Goal: Information Seeking & Learning: Compare options

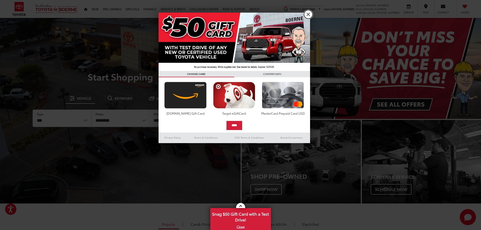
click at [309, 16] on link "X" at bounding box center [308, 14] width 9 height 9
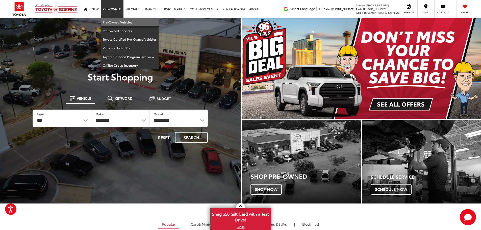
click at [110, 21] on link "Pre-Owned Vehicles" at bounding box center [130, 22] width 58 height 9
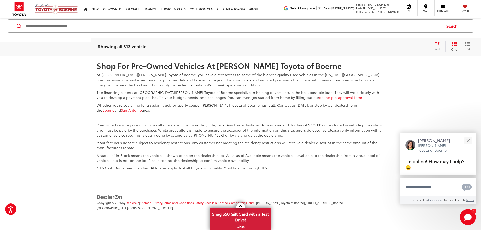
scroll to position [2549, 0]
click at [380, 46] on link "2" at bounding box center [384, 41] width 8 height 9
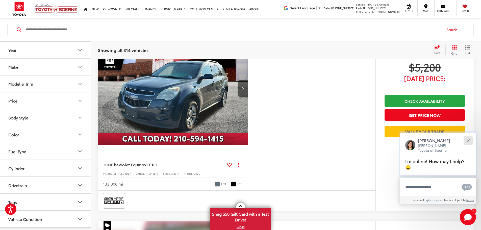
click at [469, 139] on div "Close" at bounding box center [468, 140] width 3 height 3
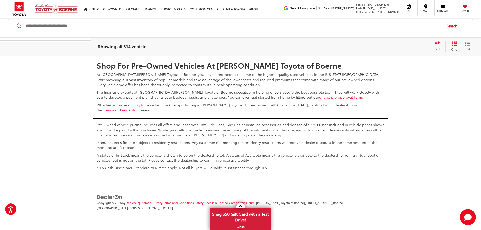
click at [388, 46] on link "3" at bounding box center [392, 41] width 8 height 9
click at [395, 46] on link "4" at bounding box center [399, 41] width 8 height 9
click at [395, 46] on link "5" at bounding box center [399, 41] width 8 height 9
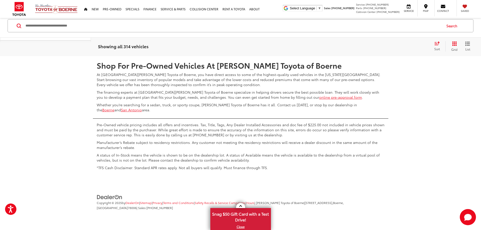
click at [395, 46] on link "6" at bounding box center [399, 41] width 8 height 9
click at [395, 46] on link "7" at bounding box center [399, 41] width 8 height 9
click at [395, 46] on link "8" at bounding box center [399, 41] width 8 height 9
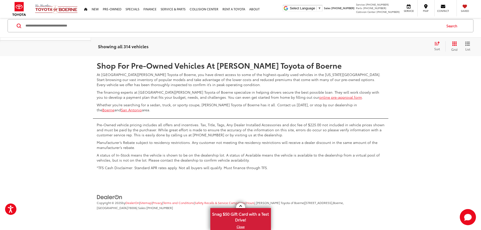
click at [393, 46] on link "9" at bounding box center [397, 41] width 8 height 9
click at [393, 46] on link "10" at bounding box center [397, 41] width 10 height 9
click at [392, 46] on link "11" at bounding box center [396, 41] width 9 height 9
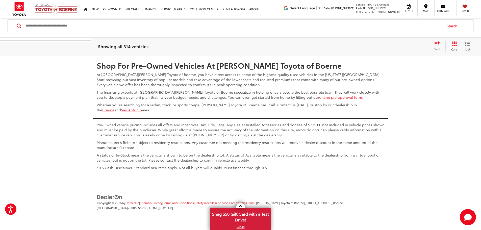
scroll to position [2608, 0]
click at [393, 46] on link "12" at bounding box center [397, 41] width 10 height 9
click at [392, 46] on link "13" at bounding box center [397, 41] width 10 height 9
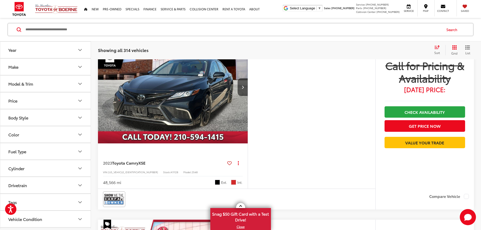
scroll to position [536, 0]
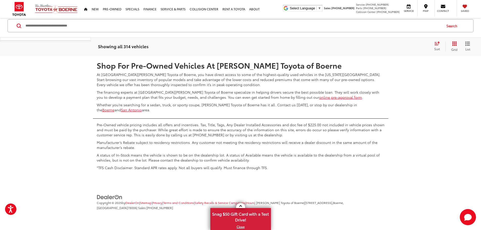
click at [392, 46] on link "14" at bounding box center [397, 41] width 10 height 9
drag, startPoint x: 391, startPoint y: 132, endPoint x: 398, endPoint y: 117, distance: 16.7
click at [392, 46] on link "15" at bounding box center [397, 41] width 10 height 9
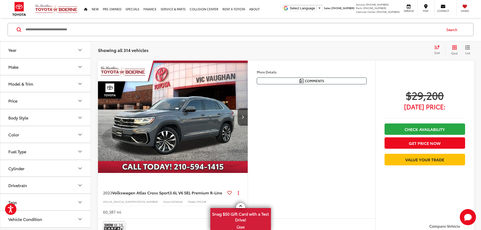
scroll to position [1395, 0]
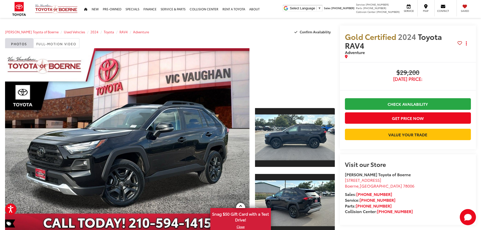
click at [278, 97] on div at bounding box center [295, 74] width 80 height 53
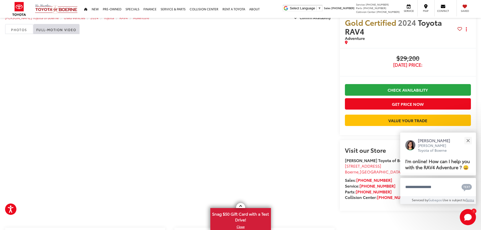
scroll to position [25, 0]
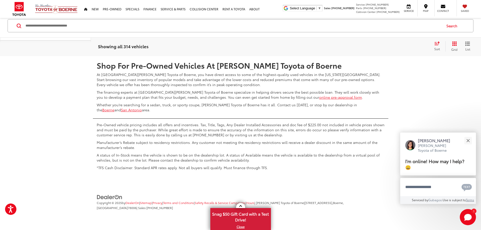
scroll to position [2633, 0]
click at [392, 46] on link "16" at bounding box center [397, 41] width 10 height 9
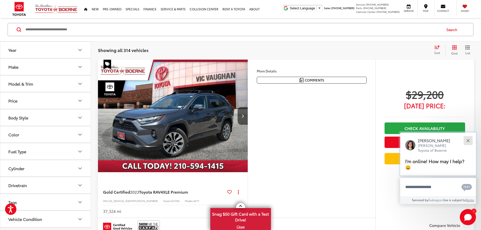
click at [468, 140] on div "Close" at bounding box center [468, 140] width 3 height 3
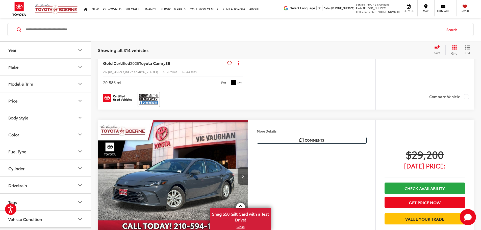
scroll to position [738, 0]
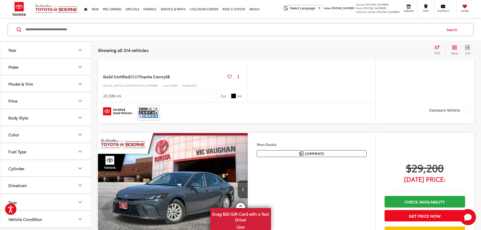
click at [211, 57] on img "2025 Toyota Camry SE 0" at bounding box center [173, 0] width 151 height 113
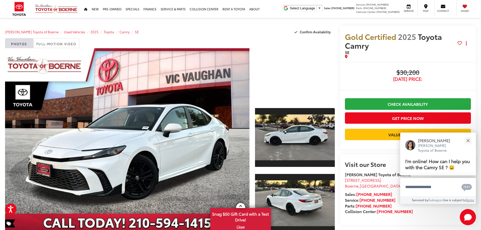
click at [286, 92] on div at bounding box center [295, 74] width 80 height 53
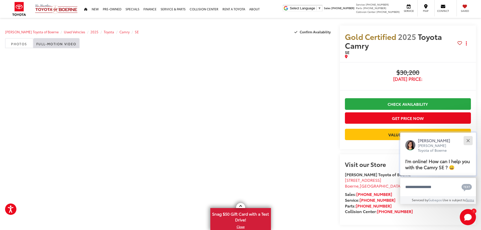
click at [467, 140] on div "Close" at bounding box center [468, 140] width 3 height 3
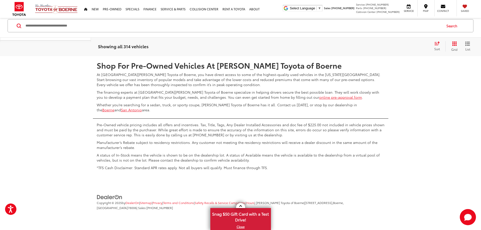
click at [392, 46] on link "17" at bounding box center [397, 41] width 10 height 9
click at [392, 46] on link "18" at bounding box center [397, 41] width 10 height 9
click at [391, 46] on link "19" at bounding box center [396, 41] width 10 height 9
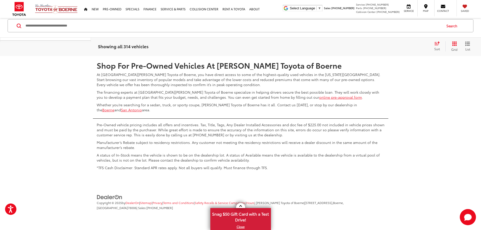
click at [391, 46] on link "20" at bounding box center [396, 41] width 10 height 9
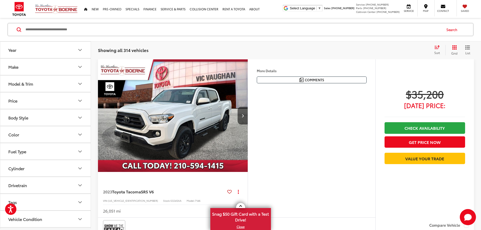
scroll to position [56, 0]
